Goal: Share content: Share content

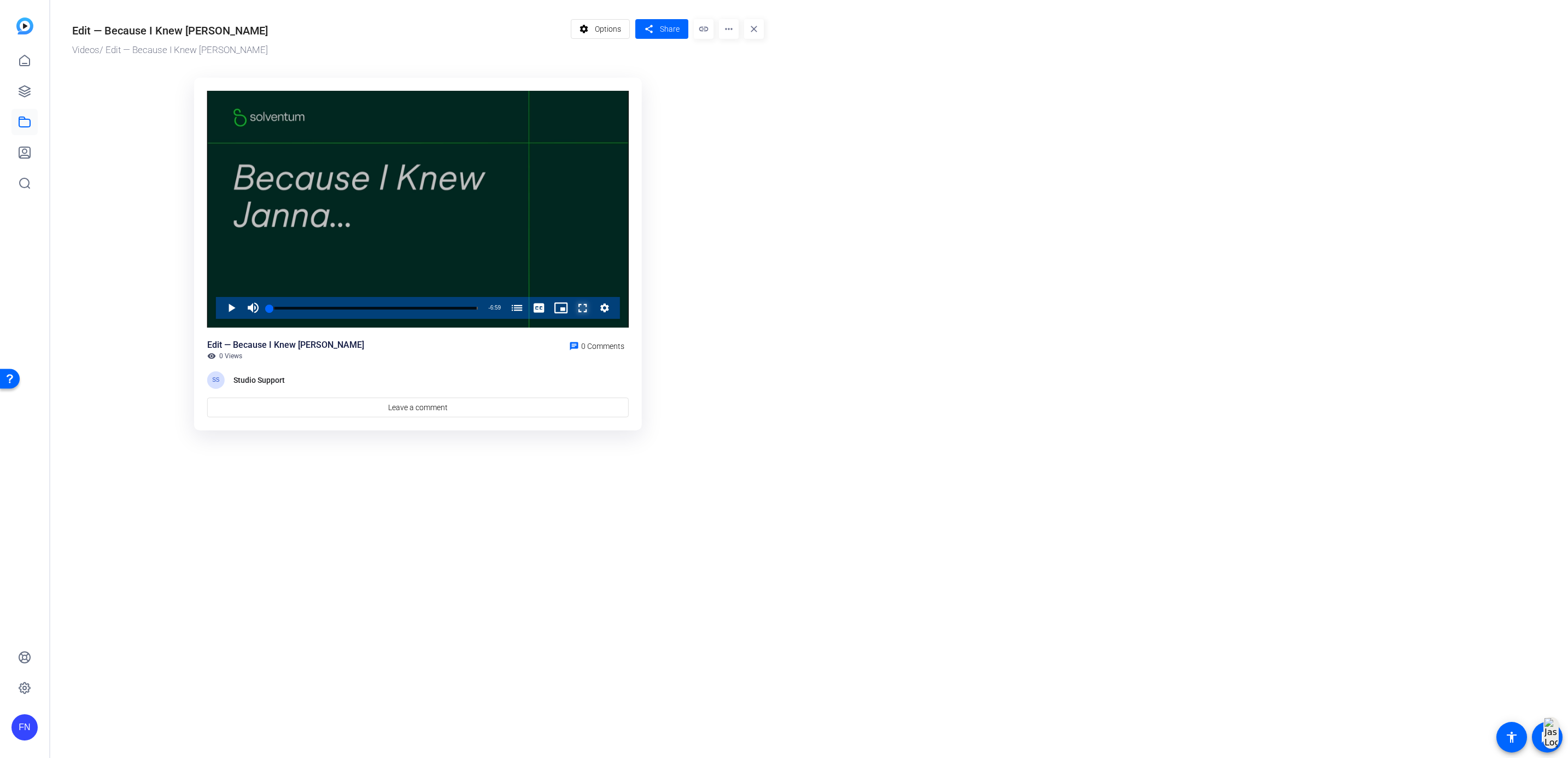
click at [571, 312] on span "Video Player" at bounding box center [571, 307] width 0 height 22
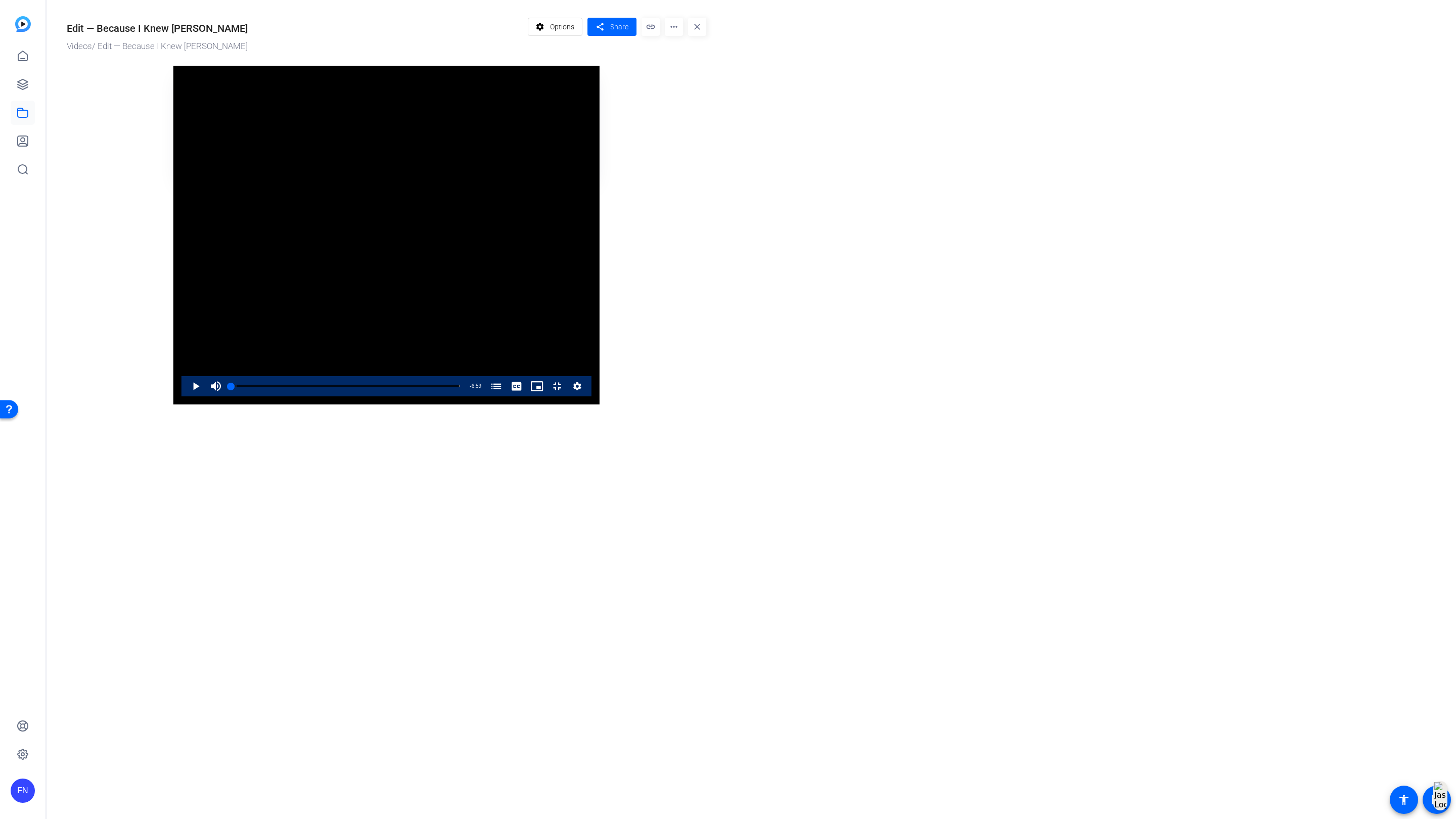
click at [599, 405] on video "Video Player" at bounding box center [387, 235] width 427 height 339
click at [437, 388] on div "Loaded : 43.09% 2:06 2:00 Because I Knew [PERSON_NAME] (00:05)" at bounding box center [345, 386] width 229 height 3
click at [456, 388] on div "Loaded : 45.38% 2:12 2:08 Because I Knew [PERSON_NAME] (00:05)" at bounding box center [345, 386] width 229 height 3
click at [459, 389] on div "Progress Bar" at bounding box center [346, 387] width 226 height 5
click at [460, 388] on div "Loaded : 47.66% 2:20 2:20 Because I Knew [PERSON_NAME] (00:05)" at bounding box center [345, 386] width 229 height 3
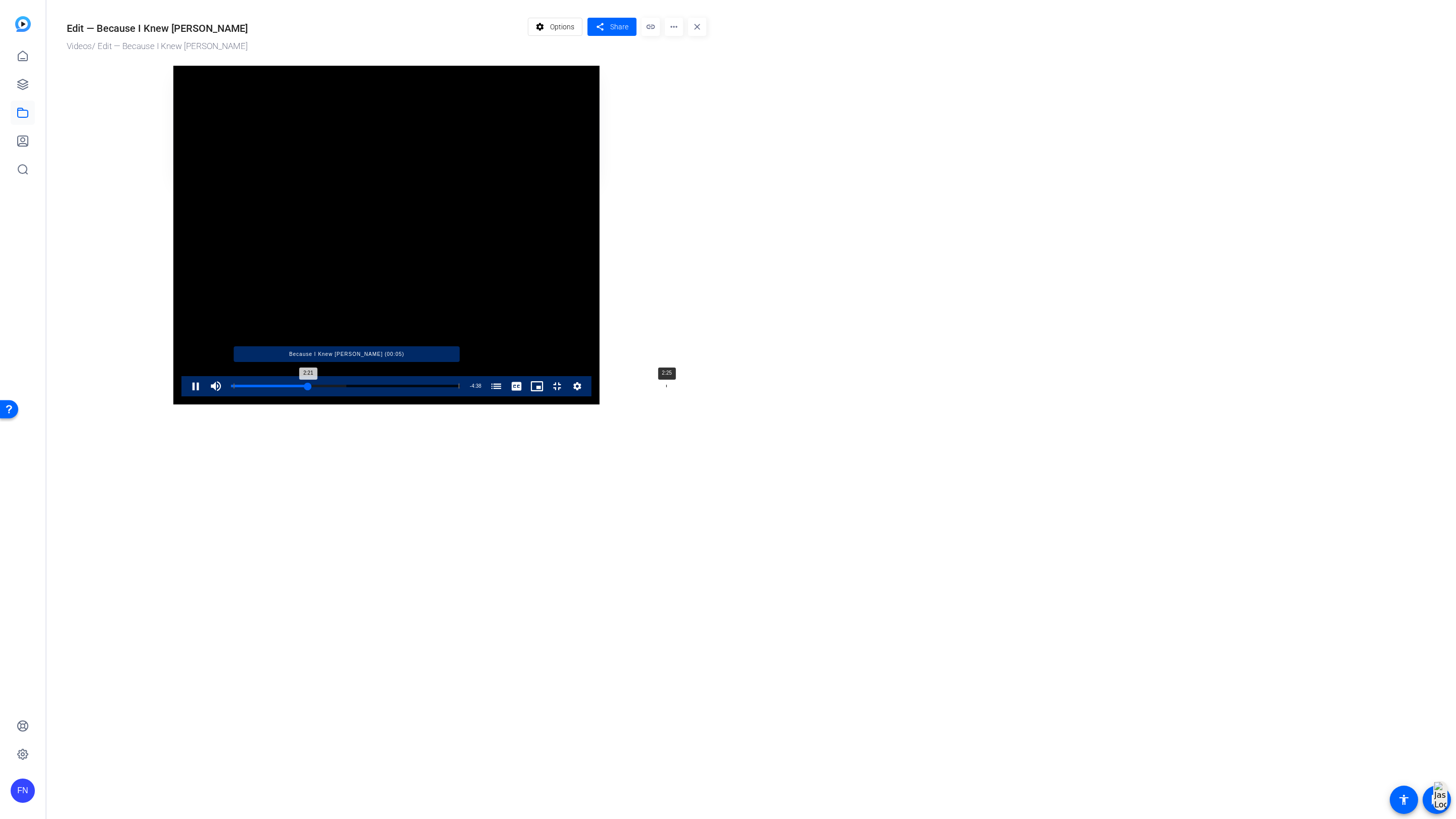
click at [460, 388] on div "Loaded : 50.33% 2:25 2:21 Because I Knew [PERSON_NAME] (00:05)" at bounding box center [345, 386] width 229 height 3
click at [460, 388] on div "Loaded : 50.33% 2:29 2:29 Because I Knew [PERSON_NAME] (00:05)" at bounding box center [345, 386] width 229 height 3
click at [460, 388] on div "Loaded : 50.33% 2:34 2:30 Because I Knew [PERSON_NAME] (00:05)" at bounding box center [345, 386] width 229 height 3
click at [466, 397] on div "Loaded : 52.62% 2:39 2:35 Because I Knew [PERSON_NAME] (00:05)" at bounding box center [345, 386] width 239 height 20
click at [459, 389] on div "Progress Bar" at bounding box center [346, 387] width 226 height 5
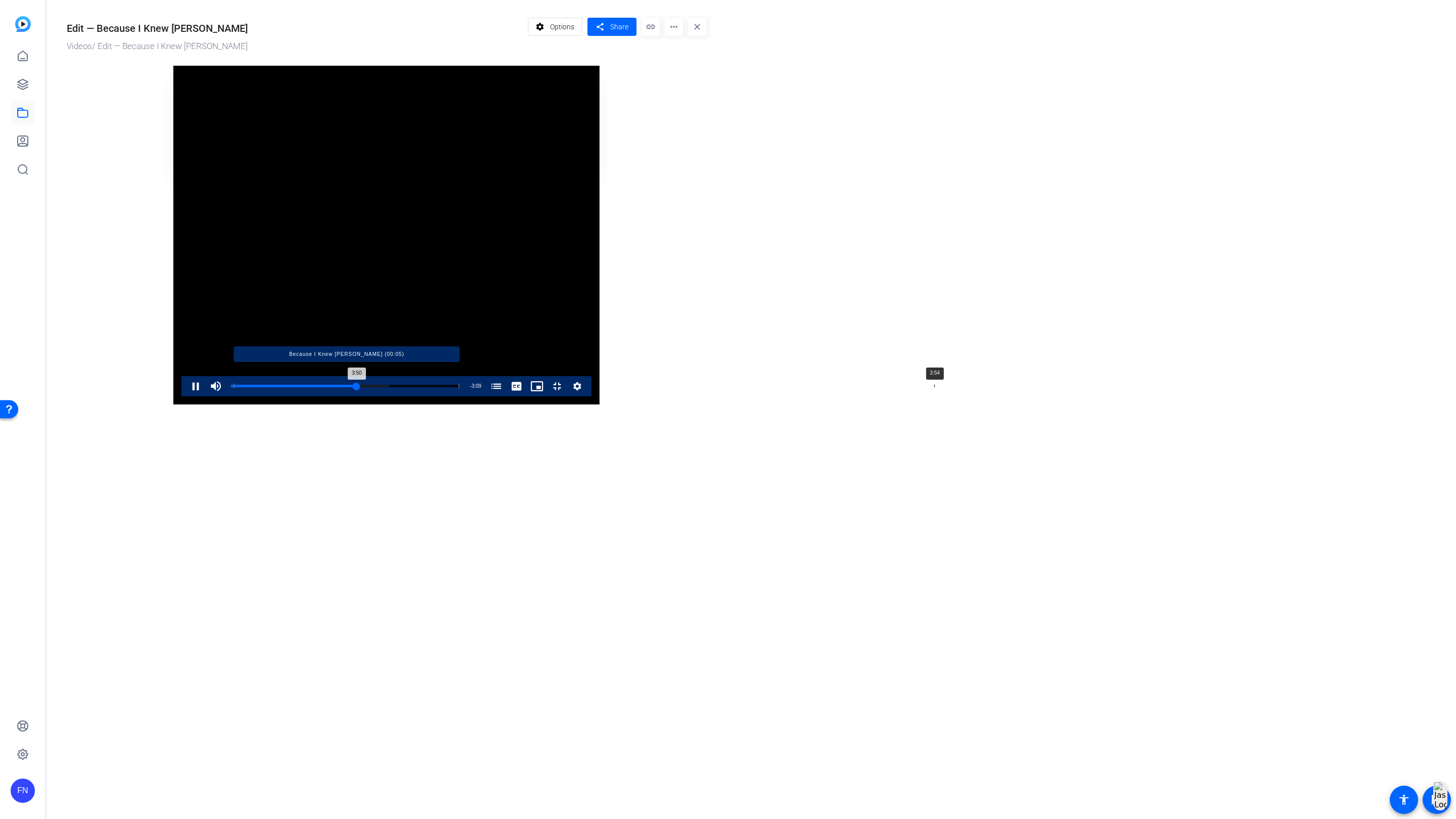
click at [460, 388] on div "Loaded : 69.40% 3:54 3:50 Because I Knew [PERSON_NAME] (00:05)" at bounding box center [345, 386] width 229 height 3
click at [460, 388] on div "Loaded : 71.69% 4:00 4:00 Because I Knew [PERSON_NAME] (00:05)" at bounding box center [345, 386] width 229 height 3
click at [459, 389] on div "Progress Bar" at bounding box center [346, 387] width 226 height 5
click at [460, 388] on div "Loaded : 73.98% 4:12 4:08 Because I Knew [PERSON_NAME] (00:05)" at bounding box center [345, 386] width 229 height 3
click at [459, 389] on div "Progress Bar" at bounding box center [346, 387] width 226 height 5
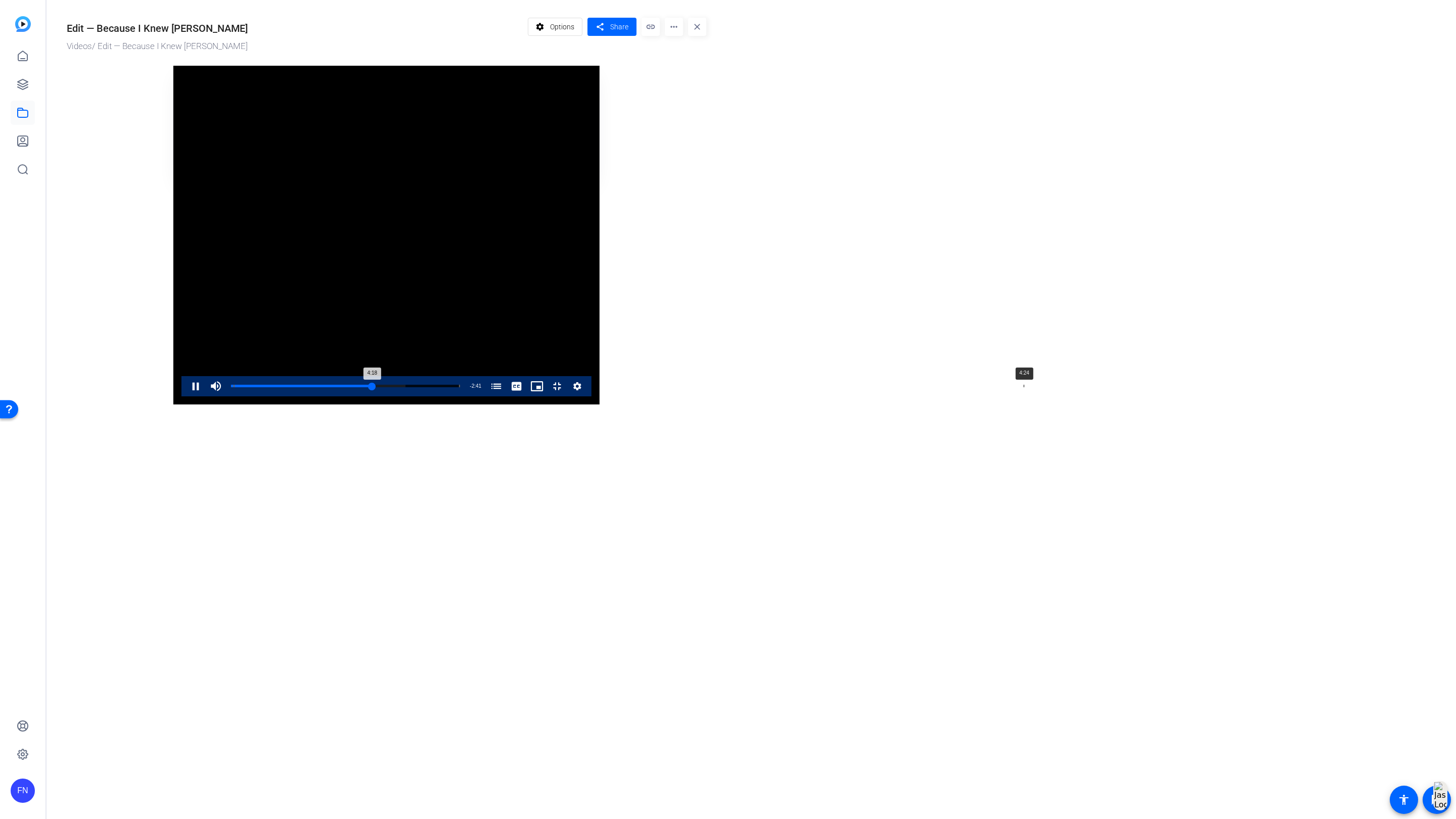
click at [460, 388] on div "Loaded : 76.27% 4:24 4:18 Because I Knew [PERSON_NAME] (00:05)" at bounding box center [345, 386] width 229 height 3
click at [460, 388] on div "Loaded : 78.94% 4:28 4:24 Because I Knew [PERSON_NAME] (00:05)" at bounding box center [345, 386] width 229 height 3
click at [378, 388] on div "4:30" at bounding box center [304, 386] width 147 height 3
click at [460, 397] on div "Progress Bar" at bounding box center [345, 392] width 229 height 8
click at [460, 388] on div "Loaded : 85.80% 5:02 5:02 Because I Knew [PERSON_NAME] (00:05)" at bounding box center [345, 386] width 229 height 3
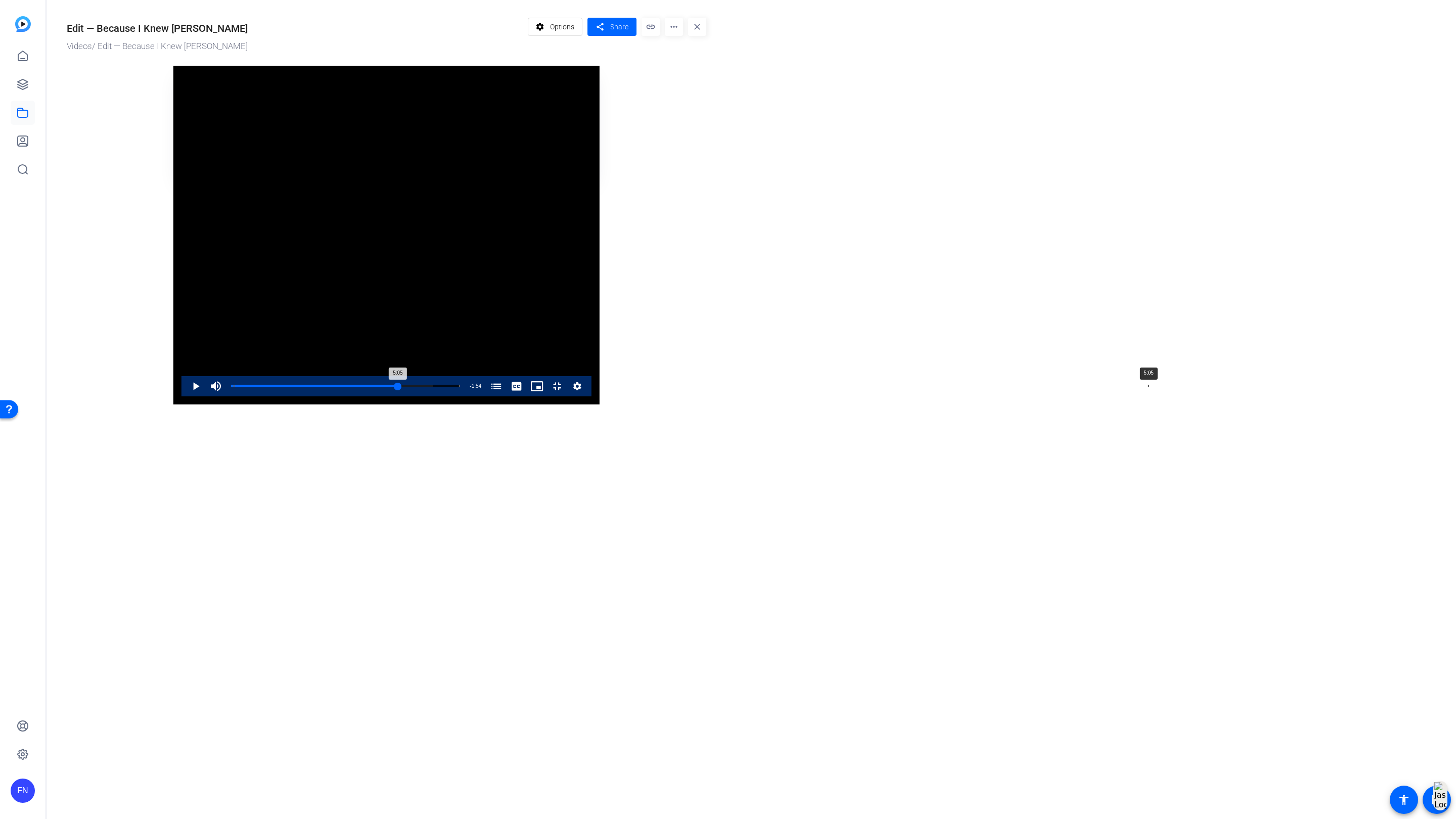
click at [466, 397] on div "Loaded : 88.47% 5:05 5:05 Because I Knew [PERSON_NAME] (00:05)" at bounding box center [345, 386] width 239 height 20
click at [466, 397] on div "Loaded : 88.47% 5:08 5:06 Because I Knew [PERSON_NAME] (00:05)" at bounding box center [345, 386] width 239 height 20
click at [466, 397] on div "Loaded : 88.47% 5:11 5:08 Because I Knew [PERSON_NAME] (00:05)" at bounding box center [345, 386] width 239 height 20
click at [466, 397] on div "Loaded : 90.76% 5:14 5:12 Because I Knew [PERSON_NAME] (00:05)" at bounding box center [345, 386] width 239 height 20
click at [459, 389] on div "Progress Bar" at bounding box center [346, 387] width 226 height 5
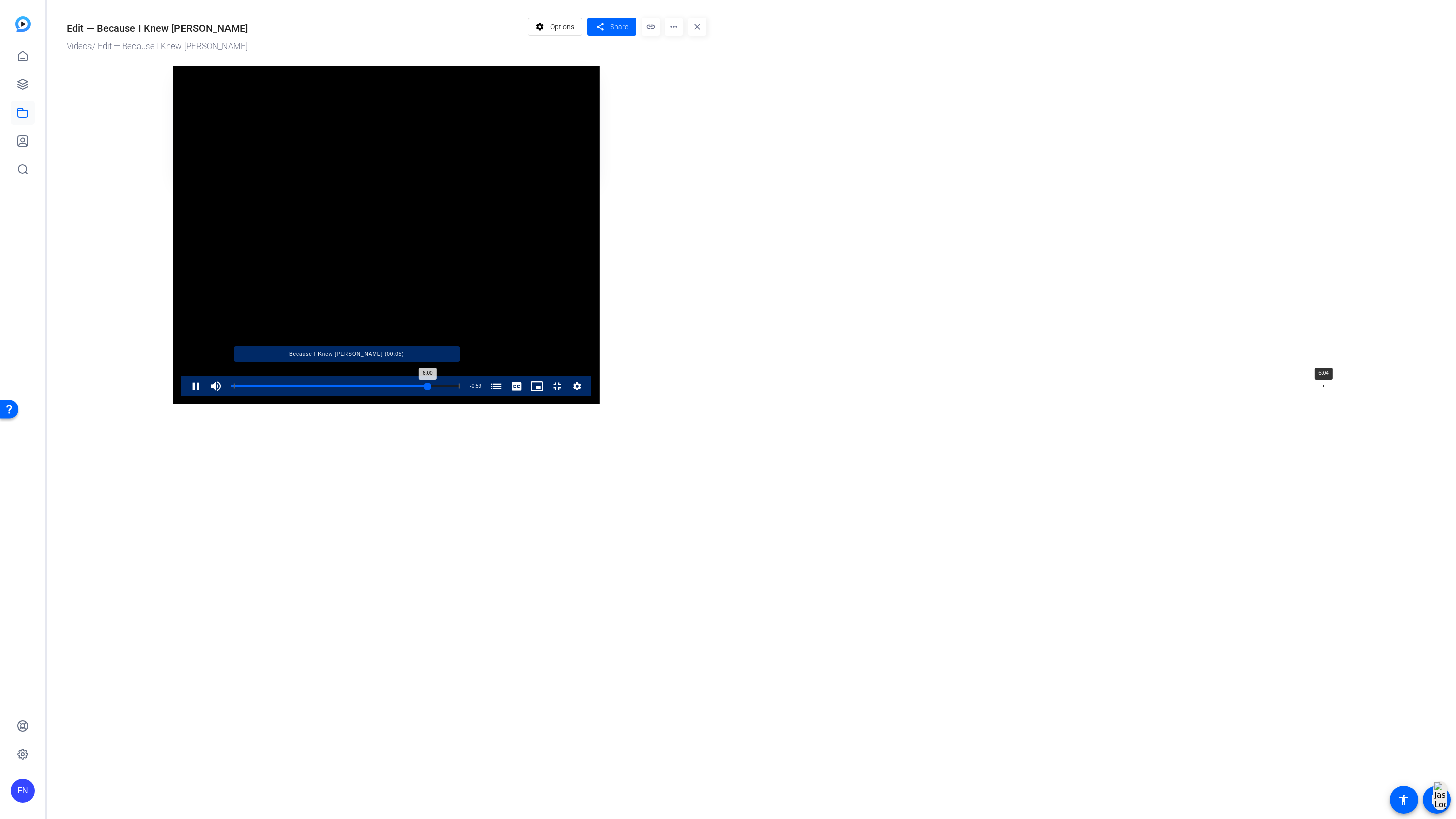
click at [460, 388] on div "Loaded : 100.00% 6:04 6:00 Because I Knew [PERSON_NAME] (00:05)" at bounding box center [345, 386] width 229 height 3
click at [460, 388] on div "Loaded : 100.00% 6:12 6:04 Because I Knew [PERSON_NAME] (00:05)" at bounding box center [345, 386] width 229 height 3
click at [460, 388] on div "Loaded : 100.00% 6:18 6:13 Because I Knew [PERSON_NAME] (00:05)" at bounding box center [345, 386] width 229 height 3
click at [459, 389] on div "Progress Bar" at bounding box center [346, 387] width 226 height 5
click at [460, 388] on div "Loaded : 100.00% 6:36 6:36 Because I Knew [PERSON_NAME] (00:05)" at bounding box center [345, 386] width 229 height 3
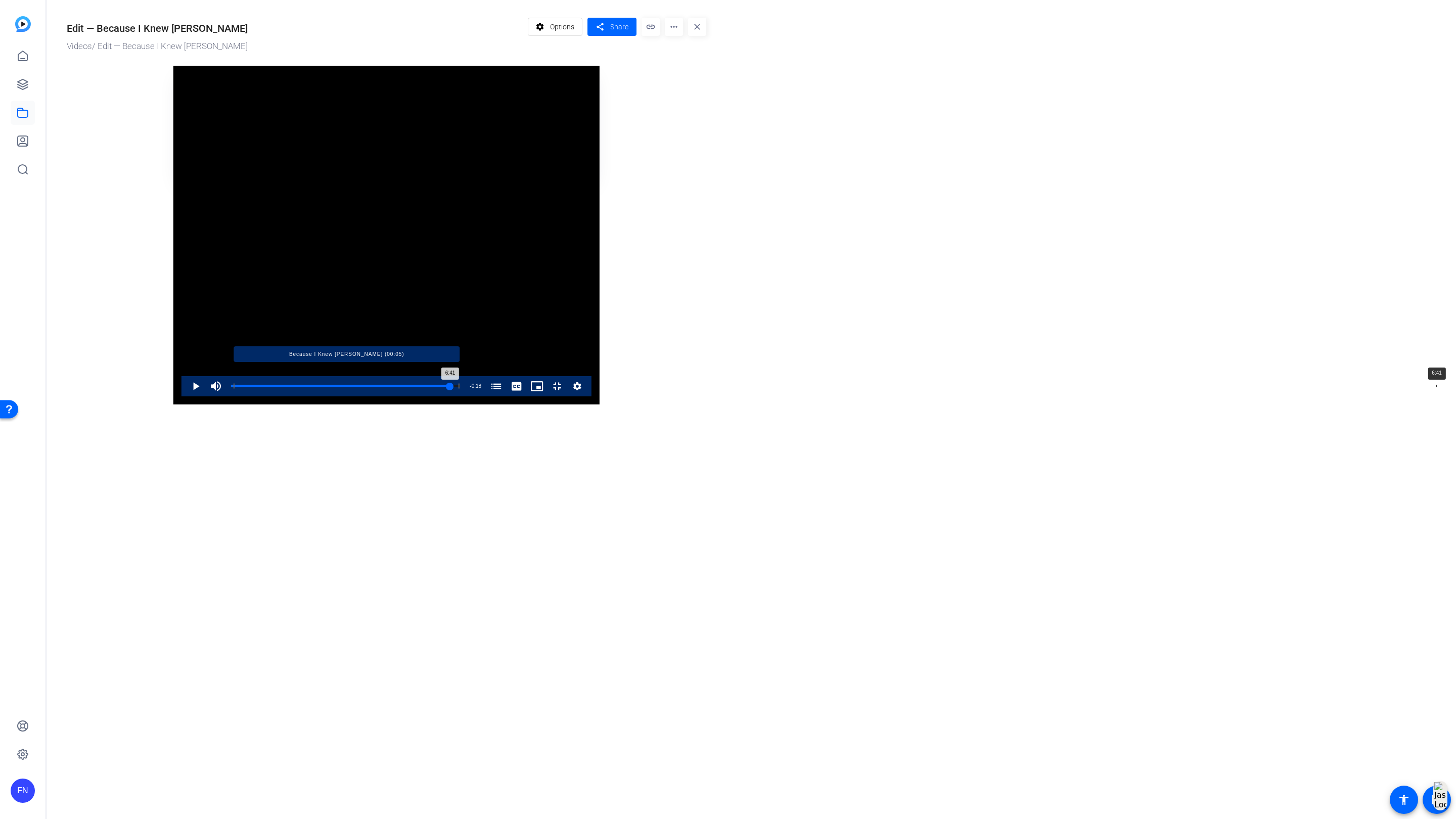
click at [460, 388] on div "Loaded : 100.00% 6:41 6:41 Because I Knew [PERSON_NAME] (00:05)" at bounding box center [345, 386] width 229 height 3
click at [459, 389] on div "Progress Bar" at bounding box center [346, 387] width 226 height 5
click at [460, 388] on div "Loaded : 100.00% 6:54 6:49 Because I Knew [PERSON_NAME] (00:05)" at bounding box center [345, 386] width 229 height 3
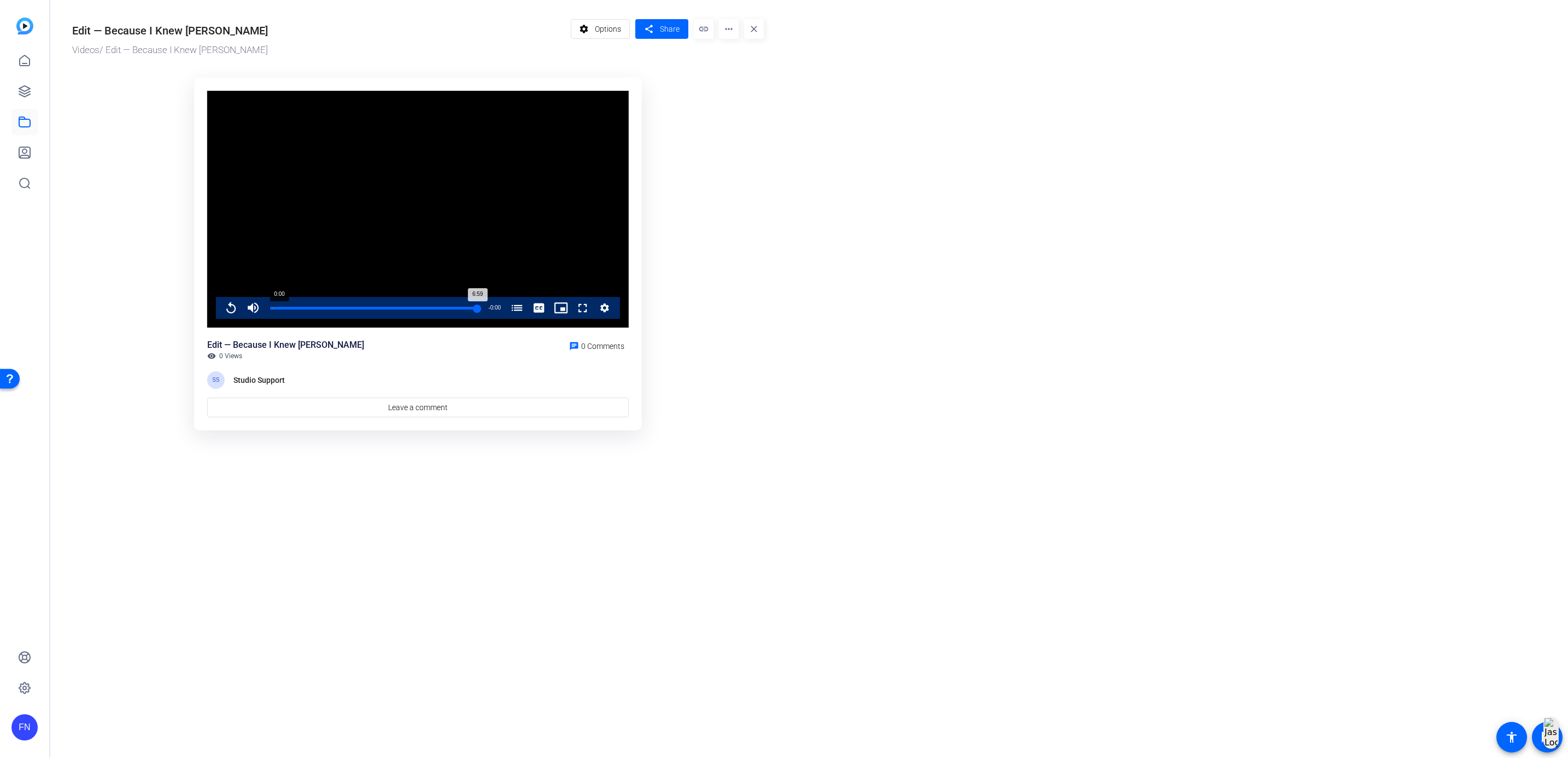
click at [266, 312] on div "Loaded : 100.00% 0:00 6:59 Because I Knew [PERSON_NAME] (00:05)" at bounding box center [373, 307] width 219 height 22
click at [658, 23] on span at bounding box center [661, 29] width 53 height 26
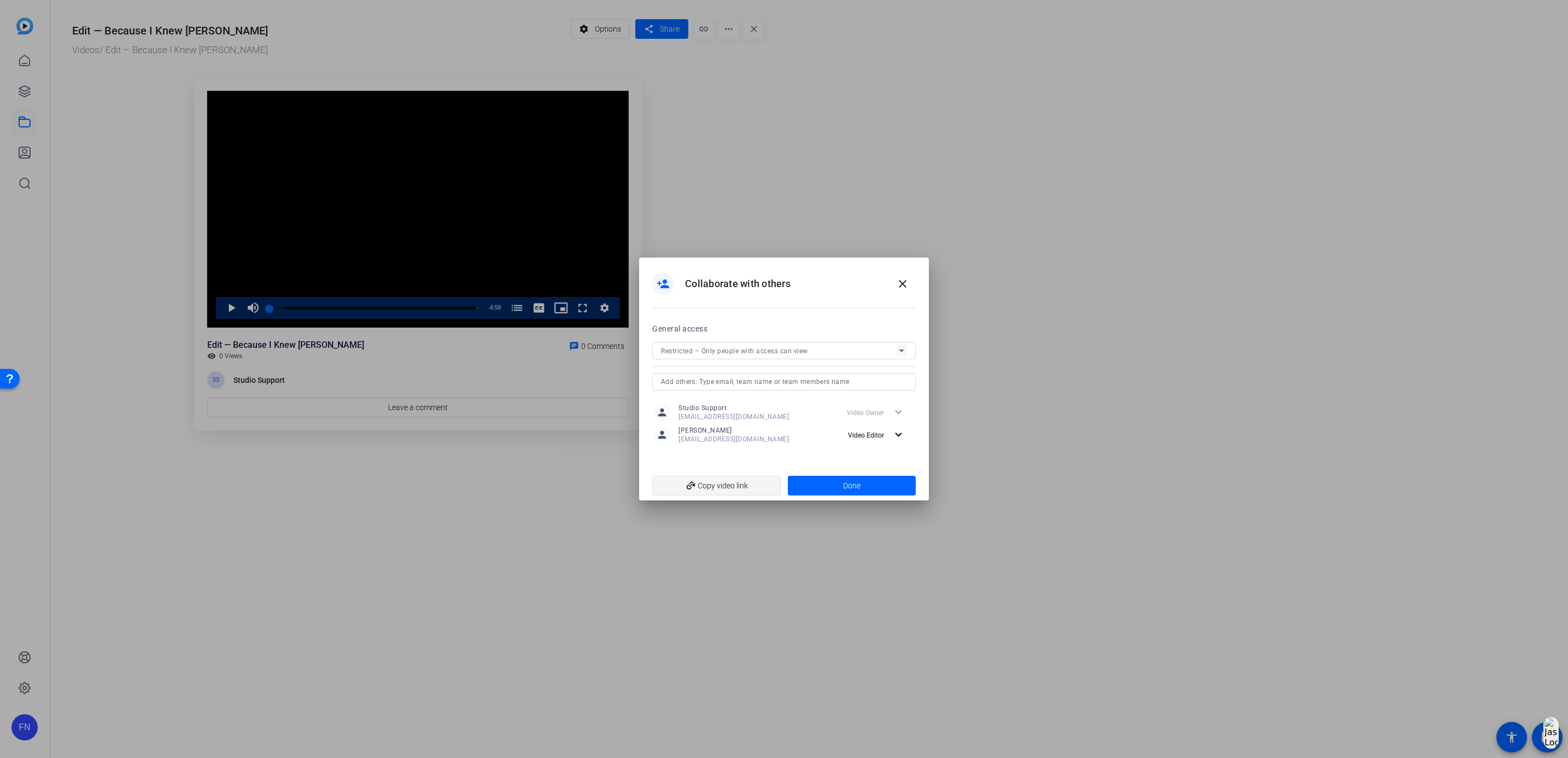
click at [742, 486] on span "add_link Copy video link" at bounding box center [717, 485] width 111 height 21
click at [828, 390] on div at bounding box center [783, 396] width 263 height 12
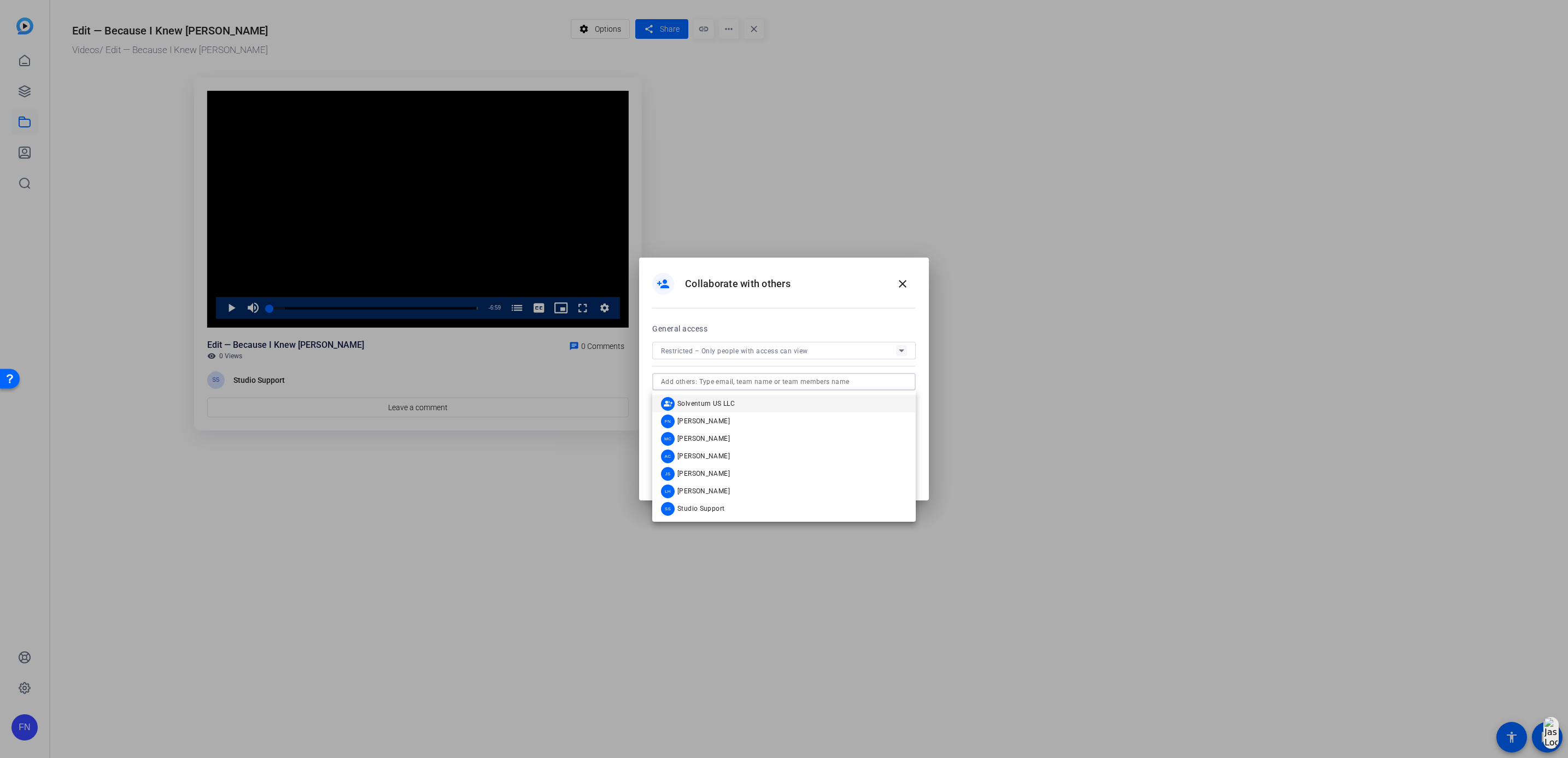
click at [827, 386] on input "text" at bounding box center [784, 382] width 246 height 13
click at [792, 442] on mat-option "MC [PERSON_NAME]" at bounding box center [783, 438] width 263 height 17
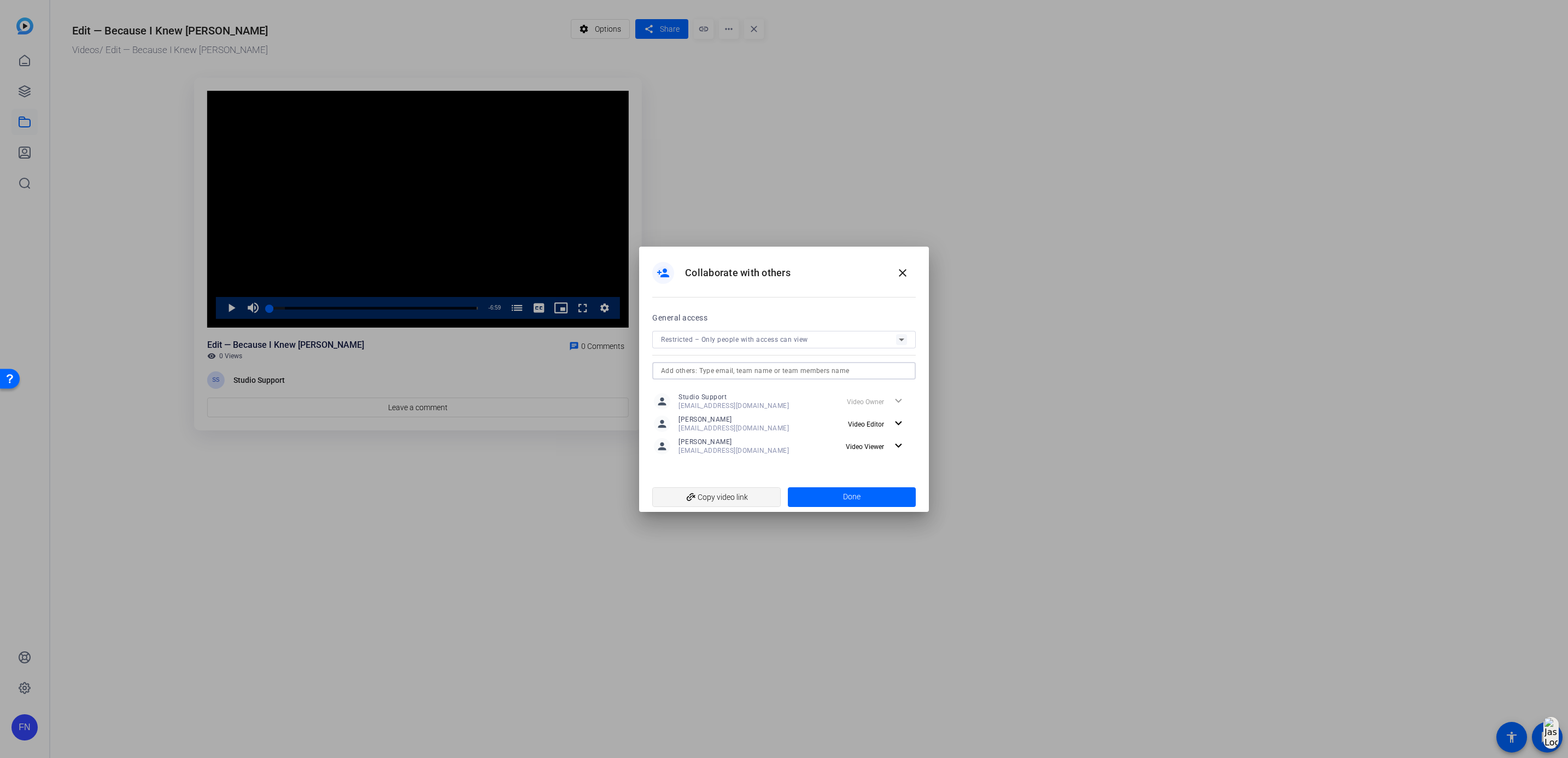
click at [768, 497] on span "add_link Copy video link" at bounding box center [717, 497] width 111 height 21
click at [843, 498] on span "Done" at bounding box center [852, 497] width 17 height 11
